Goal: Information Seeking & Learning: Learn about a topic

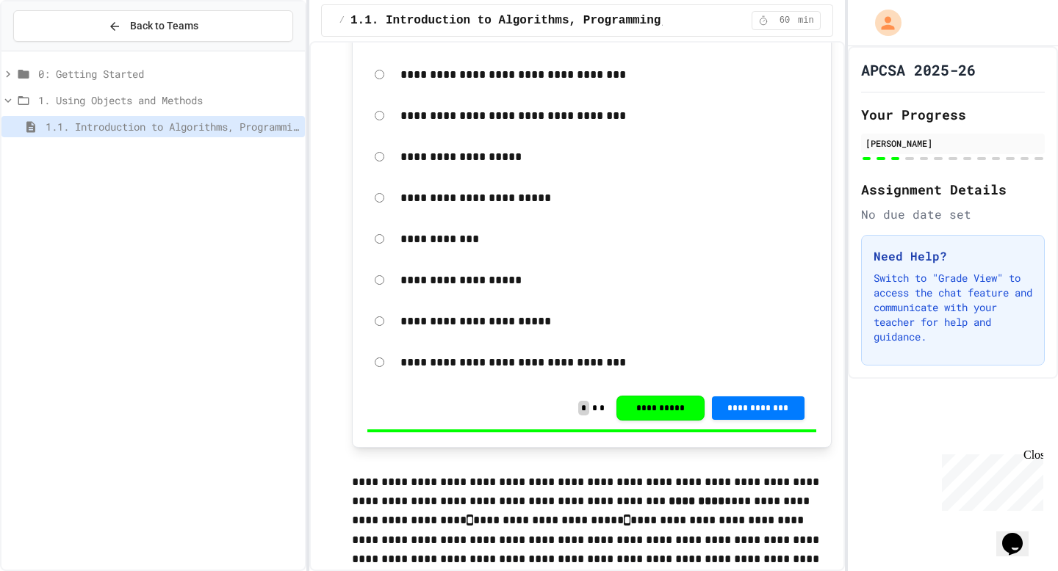
scroll to position [3627, 0]
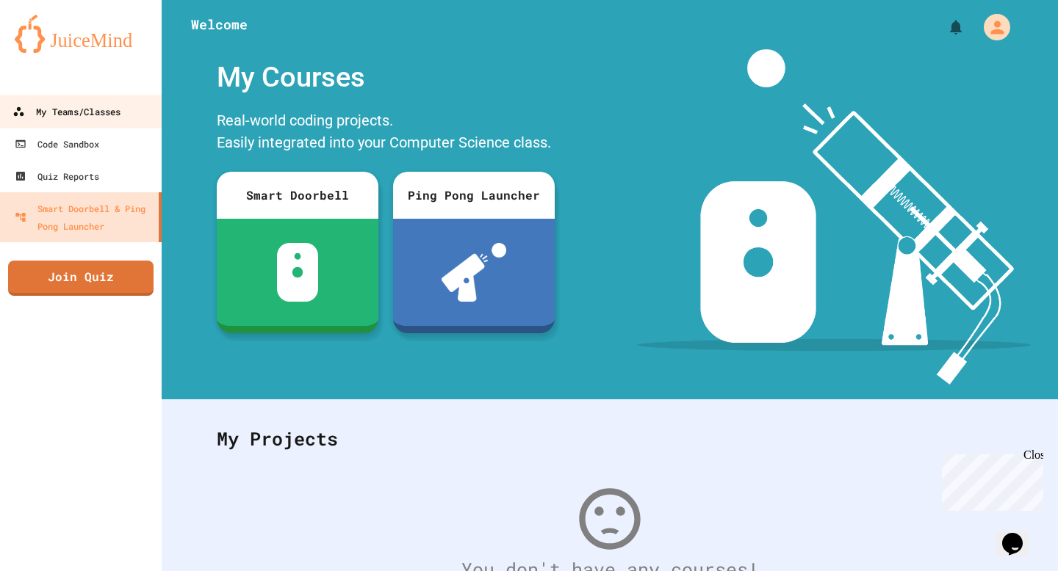
click at [21, 116] on icon at bounding box center [19, 111] width 10 height 9
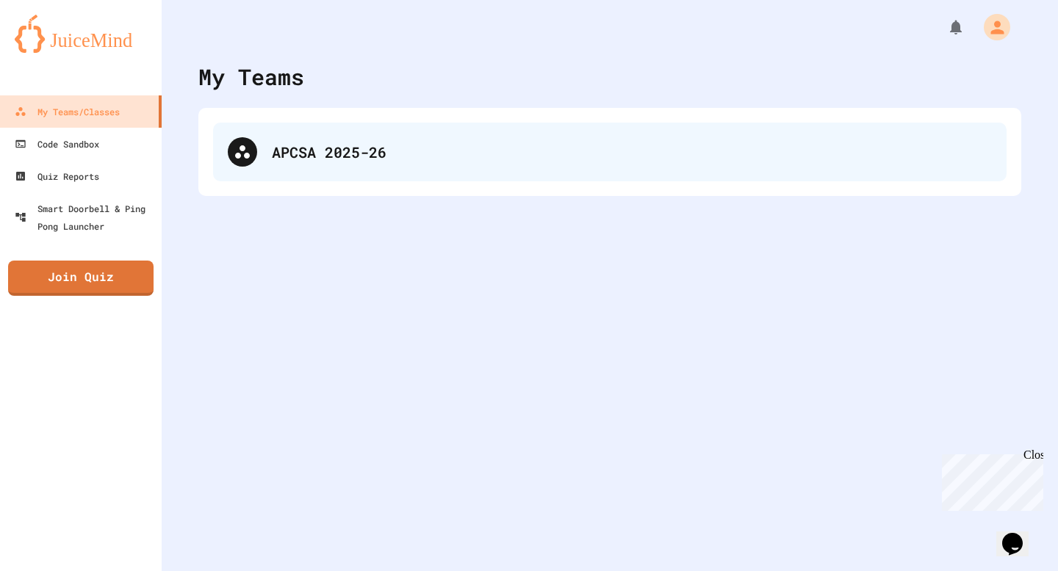
click at [261, 180] on div "APCSA 2025-26" at bounding box center [609, 152] width 793 height 59
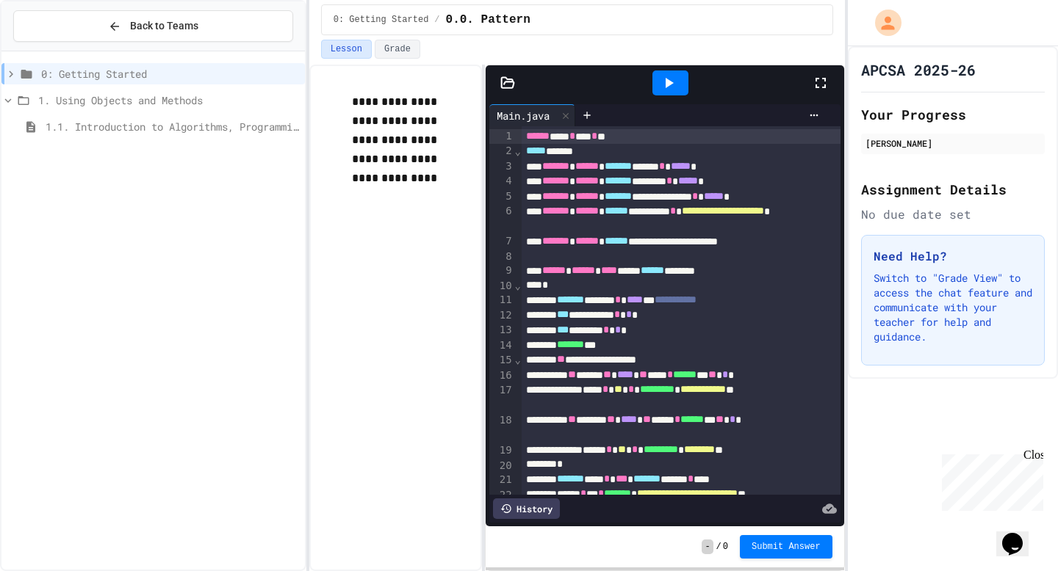
click at [236, 104] on span "1. Using Objects and Methods" at bounding box center [168, 100] width 261 height 15
click at [191, 101] on span "1. Using Objects and Methods" at bounding box center [168, 100] width 261 height 15
click at [151, 68] on span "0: Getting Started" at bounding box center [170, 73] width 258 height 15
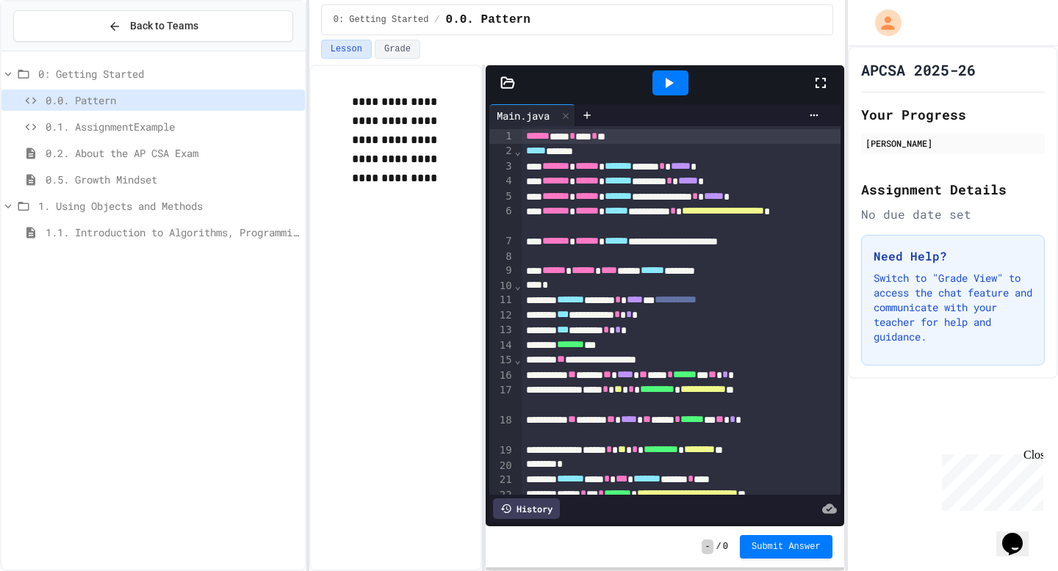
click at [135, 121] on span "0.1. AssignmentExample" at bounding box center [172, 126] width 253 height 15
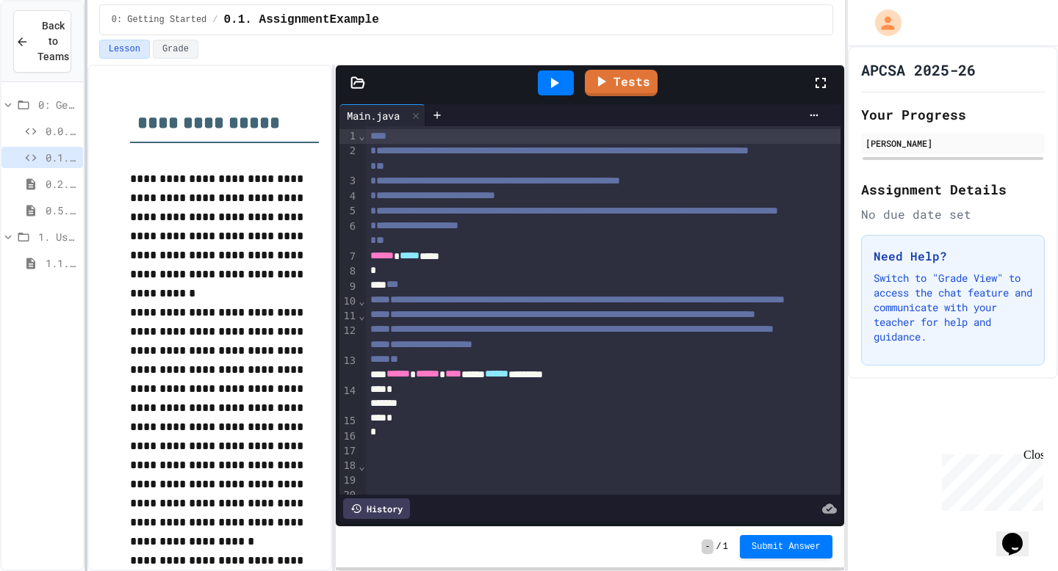
click at [85, 216] on div at bounding box center [85, 285] width 3 height 571
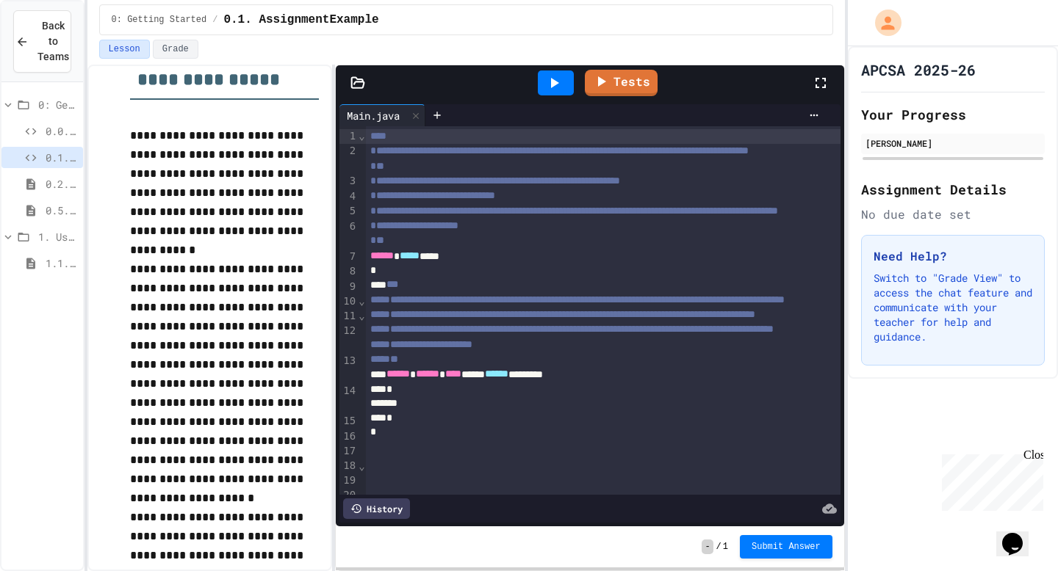
scroll to position [43, 0]
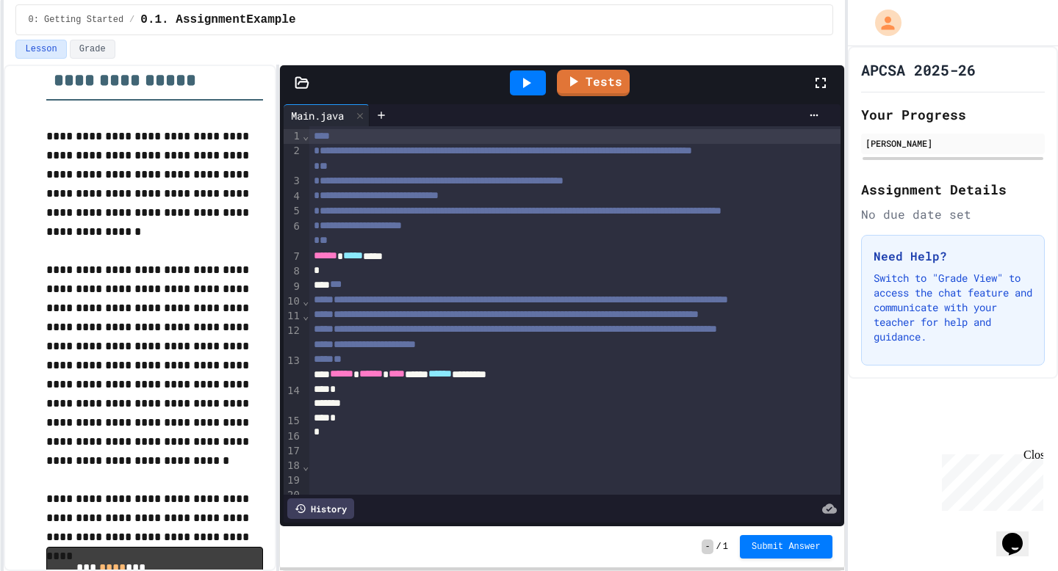
click at [0, 289] on div "**********" at bounding box center [529, 285] width 1058 height 571
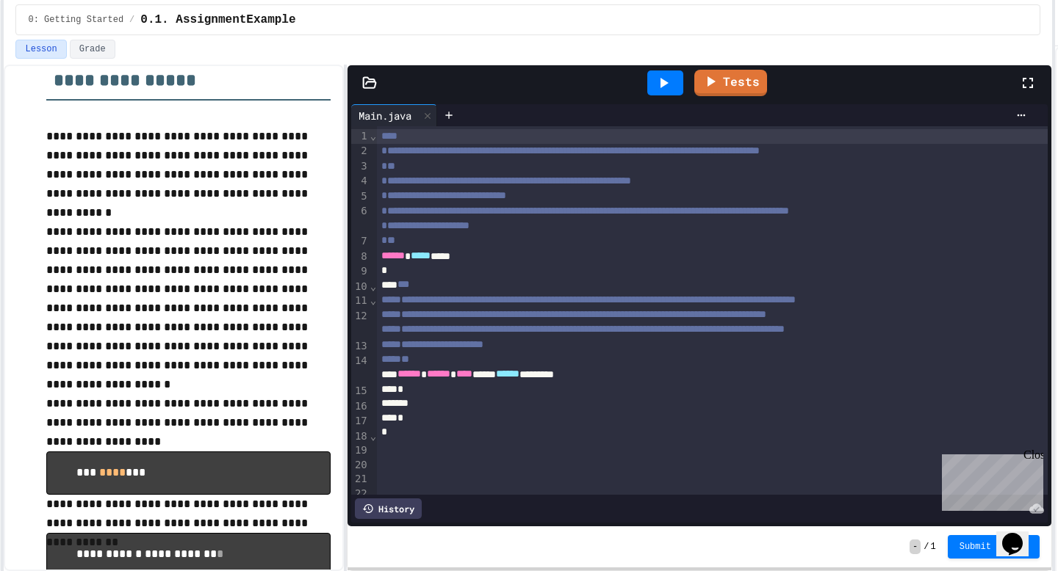
click at [1055, 267] on div "**********" at bounding box center [529, 285] width 1058 height 571
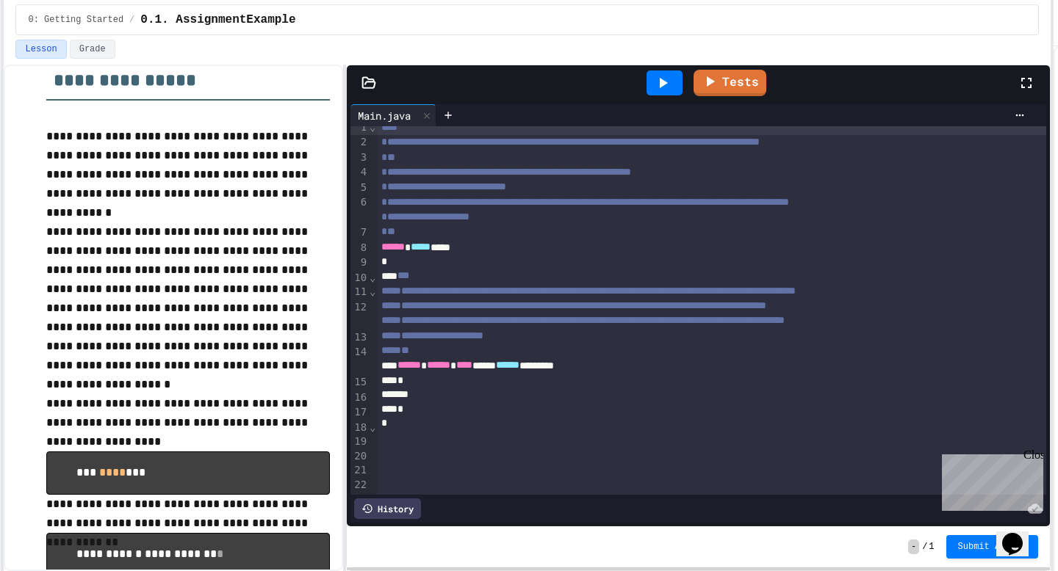
scroll to position [0, 0]
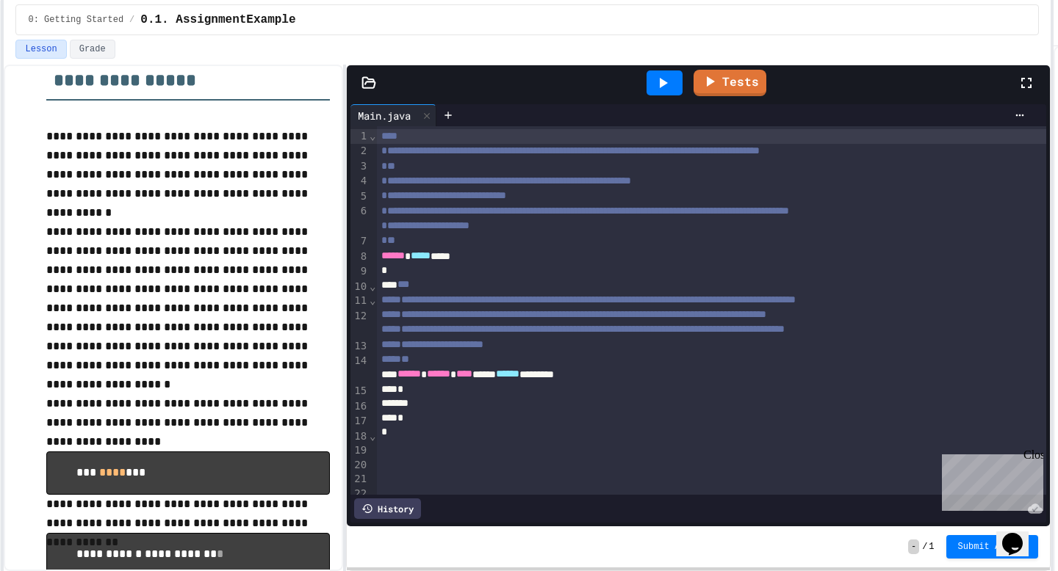
click at [408, 115] on div "Main.java" at bounding box center [384, 115] width 68 height 15
click at [0, 190] on div "**********" at bounding box center [529, 285] width 1058 height 571
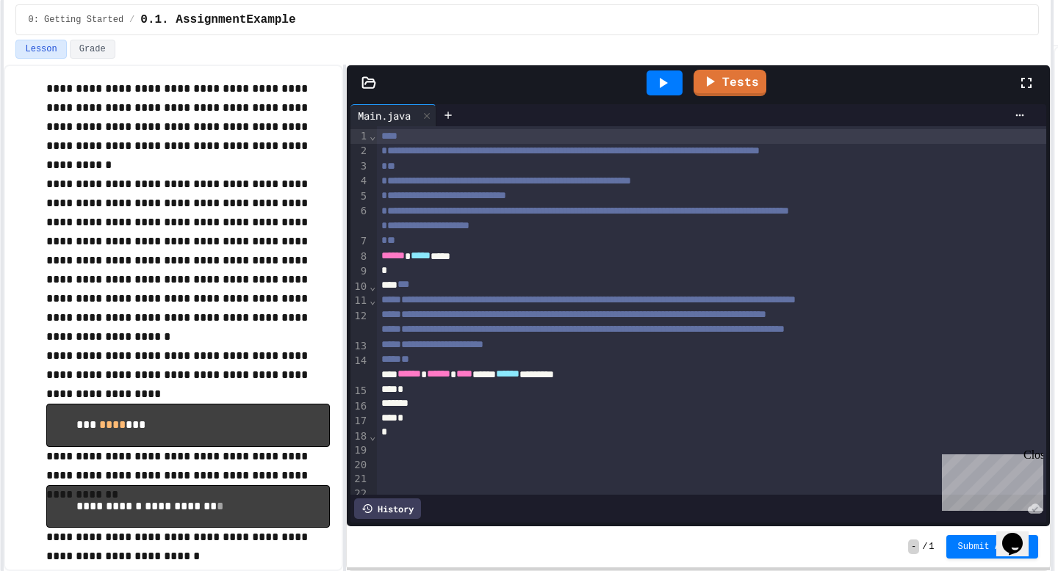
scroll to position [9, 0]
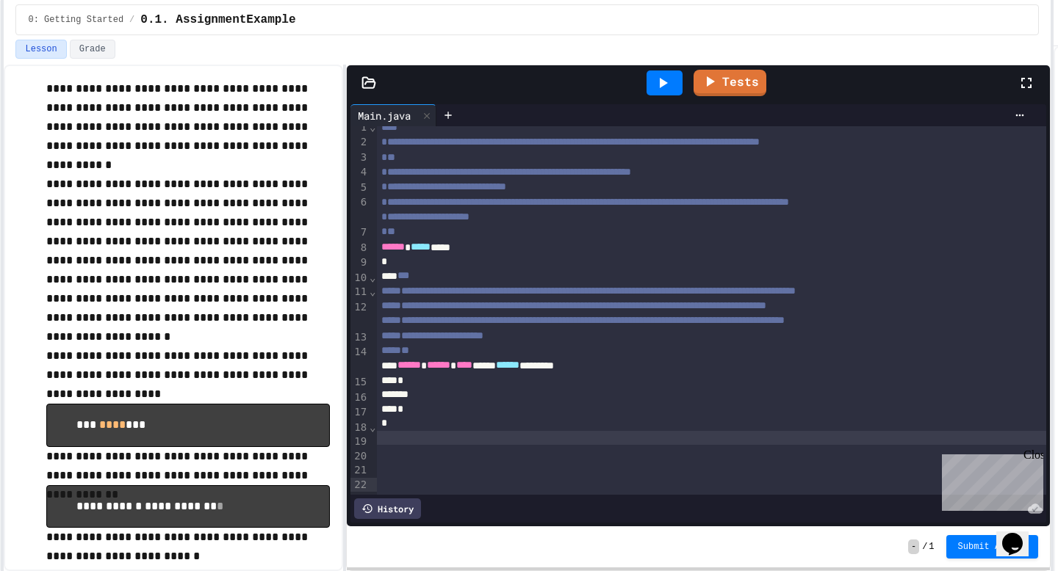
click at [449, 446] on div at bounding box center [712, 438] width 670 height 15
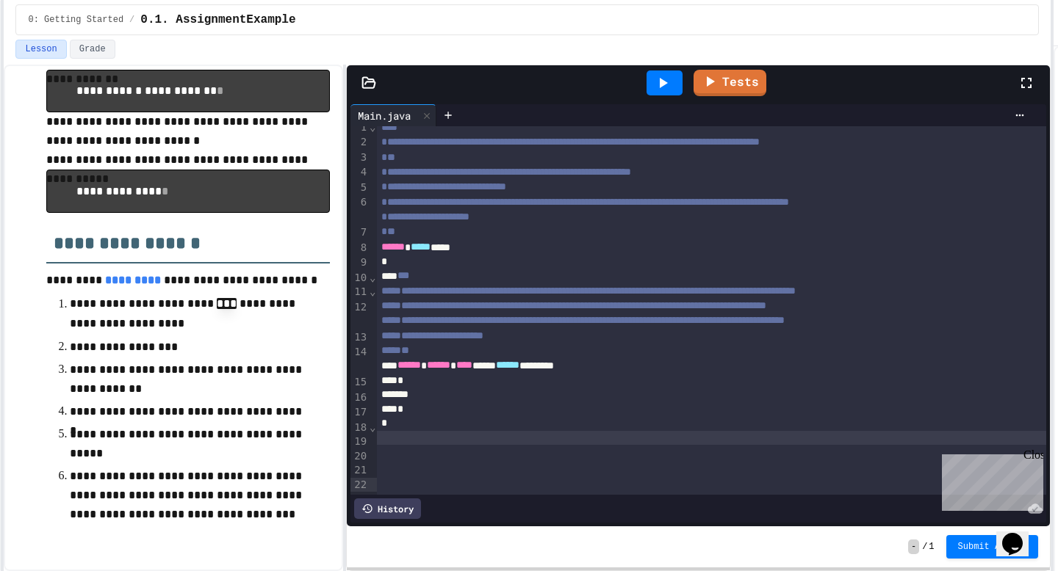
scroll to position [10, 0]
click at [441, 388] on div "*" at bounding box center [712, 381] width 670 height 15
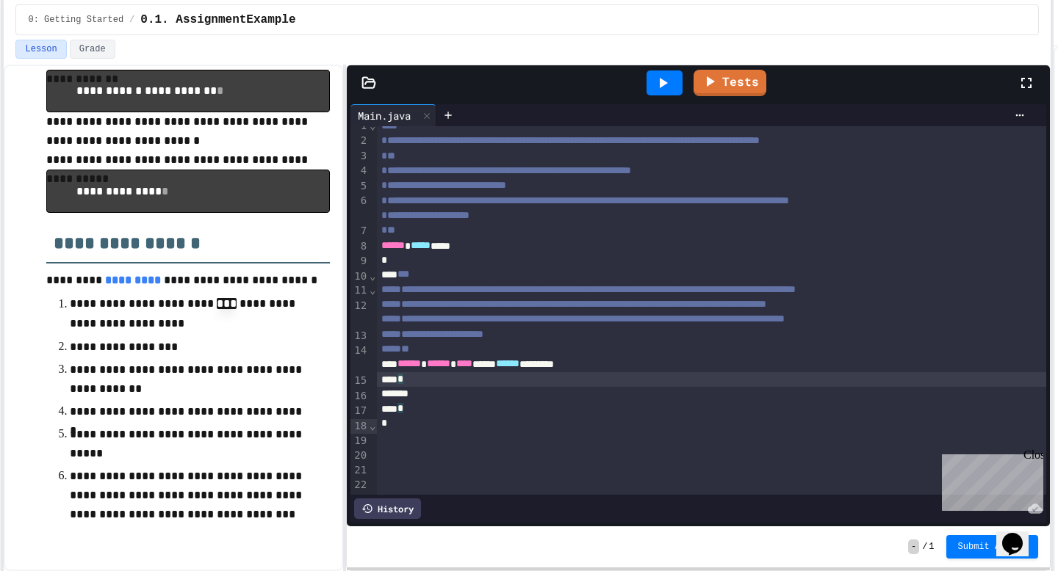
click at [441, 402] on div at bounding box center [712, 394] width 670 height 15
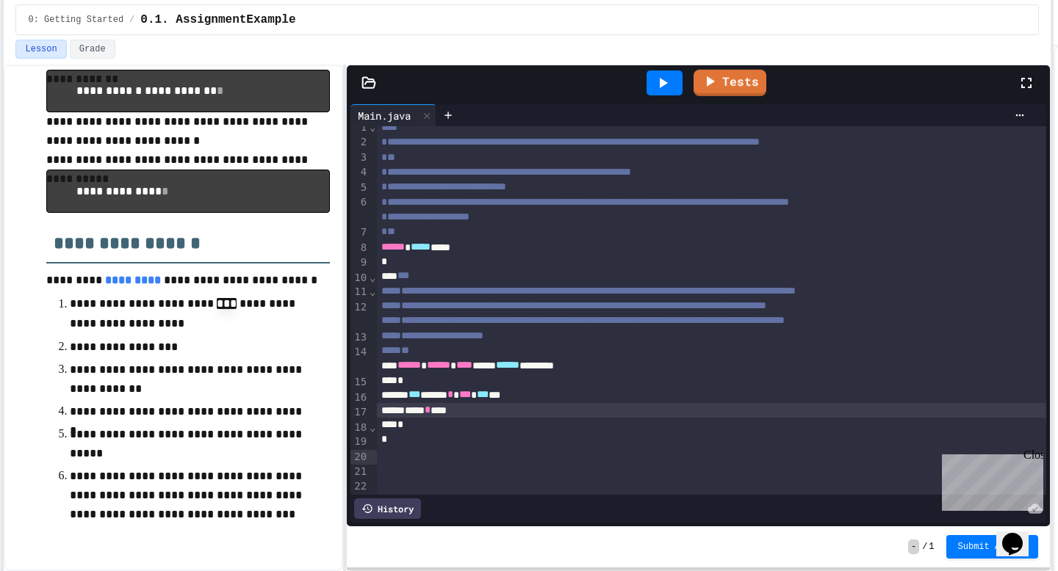
click at [673, 76] on div at bounding box center [664, 83] width 36 height 25
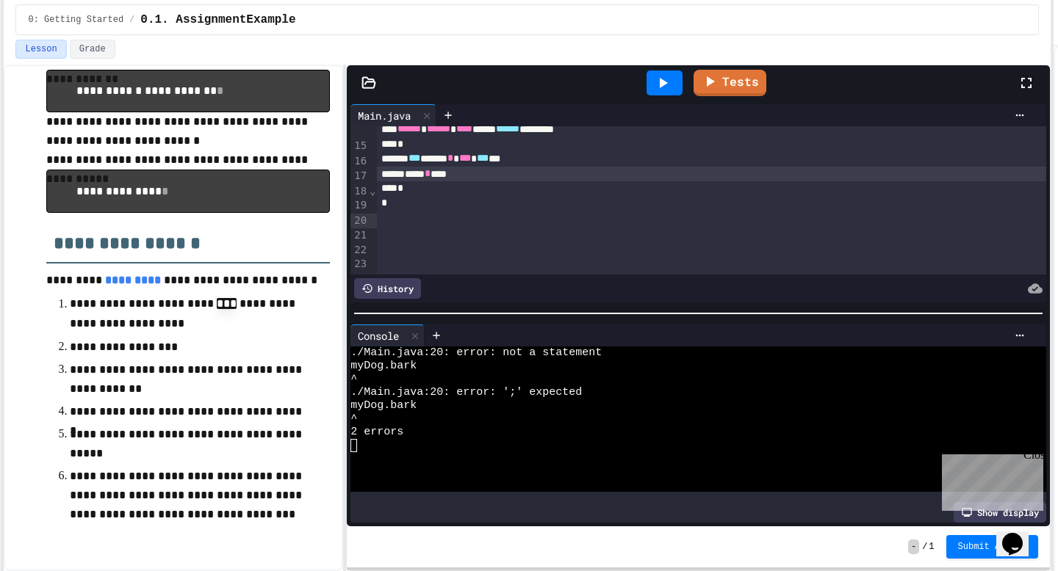
scroll to position [245, 0]
click at [500, 182] on div "***** * ****" at bounding box center [712, 174] width 670 height 15
click at [530, 182] on div "***** * **** * *" at bounding box center [712, 174] width 670 height 15
click at [674, 84] on div at bounding box center [664, 83] width 36 height 25
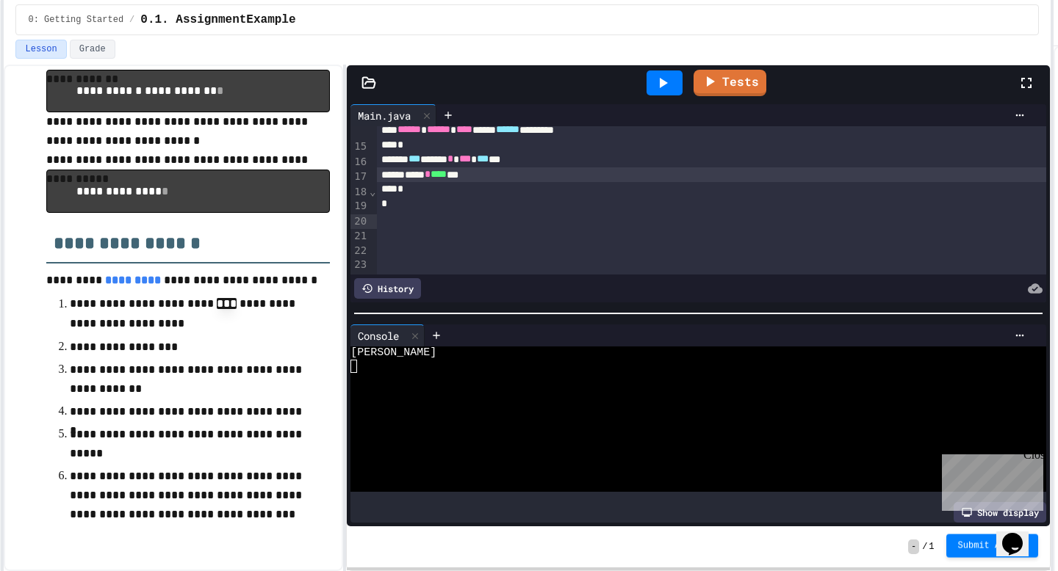
click at [968, 555] on button "Submit Answer" at bounding box center [992, 547] width 93 height 24
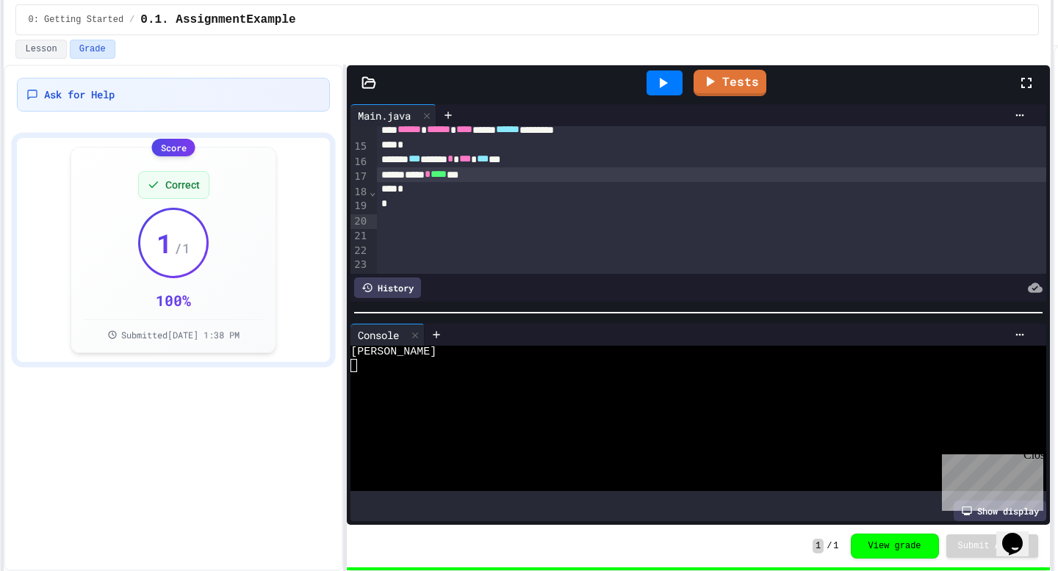
click at [380, 276] on div "History" at bounding box center [697, 288] width 695 height 28
click at [753, 79] on link "Tests" at bounding box center [729, 81] width 73 height 27
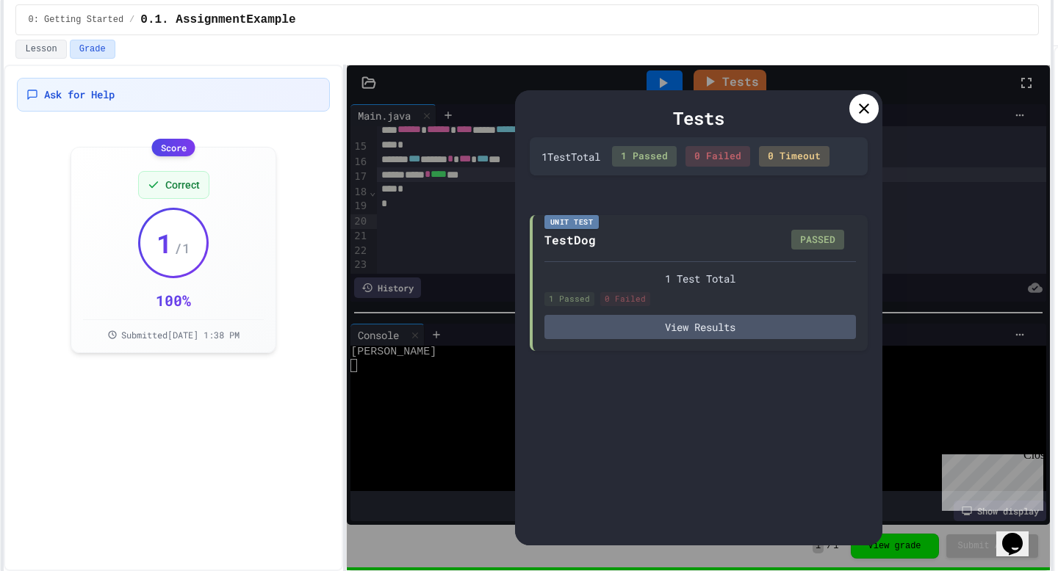
click at [864, 112] on icon at bounding box center [864, 109] width 18 height 18
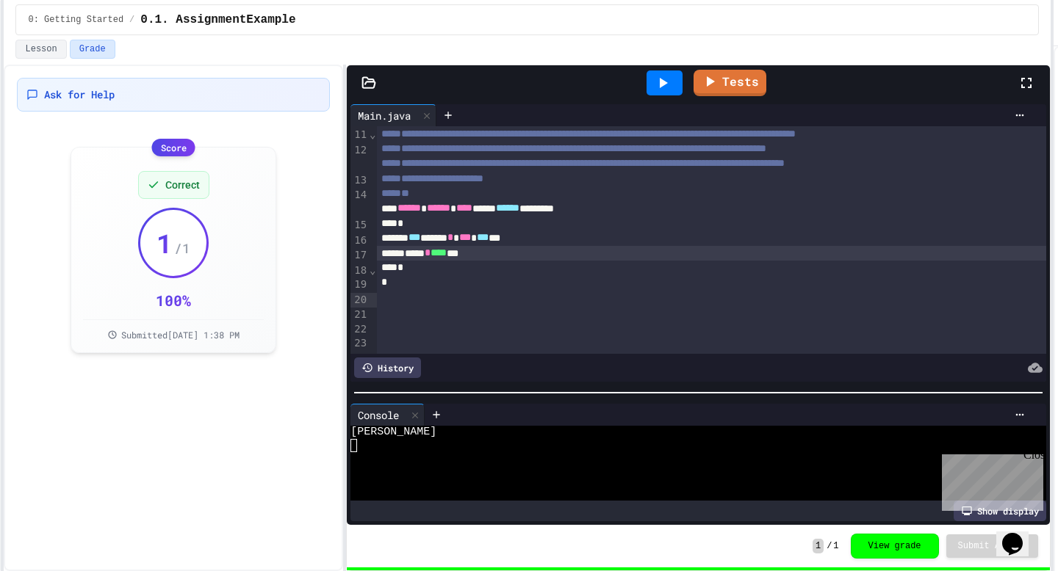
scroll to position [126, 0]
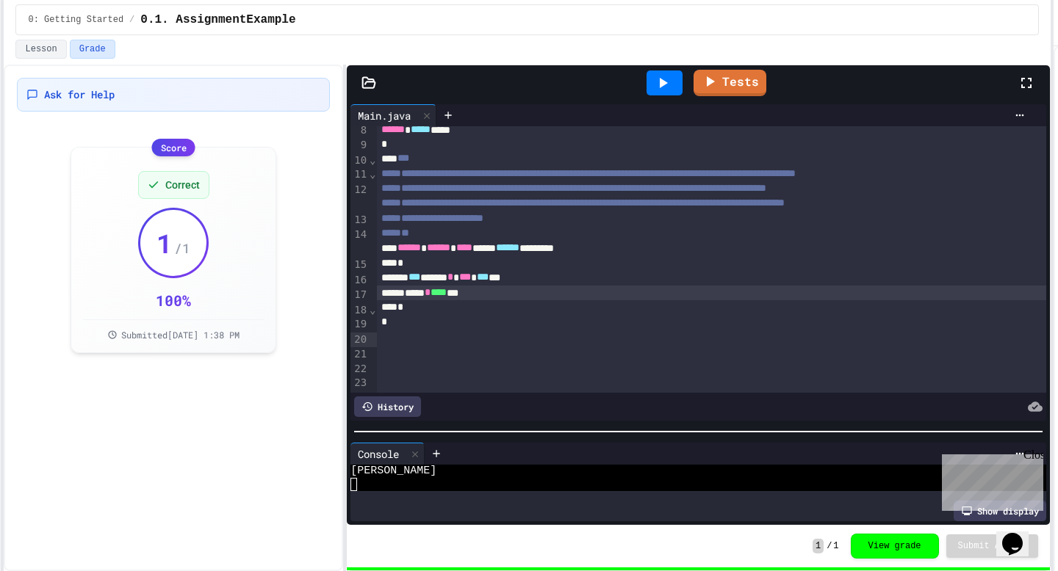
click at [624, 438] on div at bounding box center [698, 431] width 703 height 15
click at [454, 111] on icon at bounding box center [448, 115] width 12 height 12
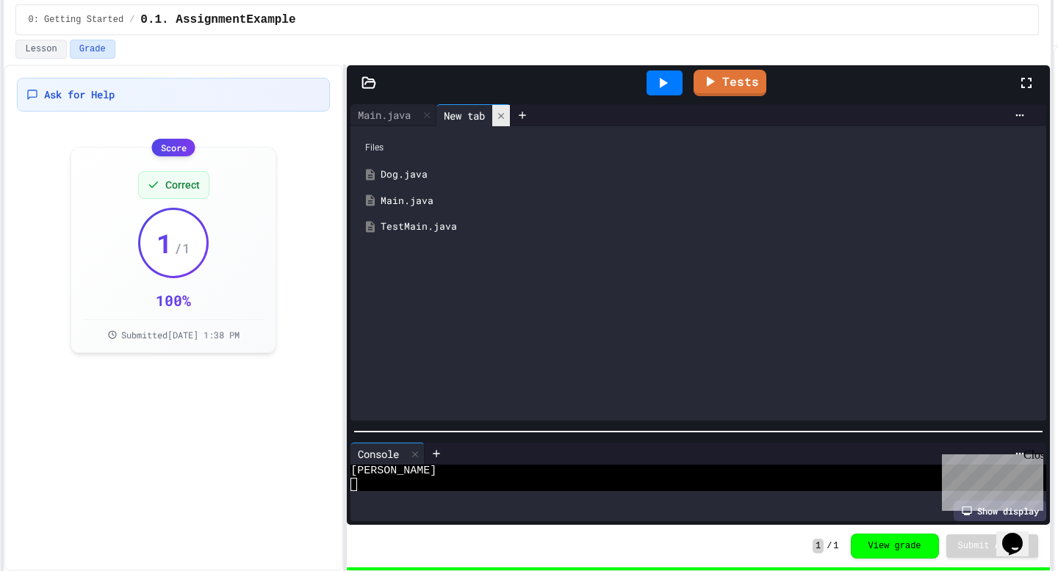
click at [506, 115] on icon at bounding box center [501, 116] width 10 height 10
